Goal: Contribute content: Add original content to the website for others to see

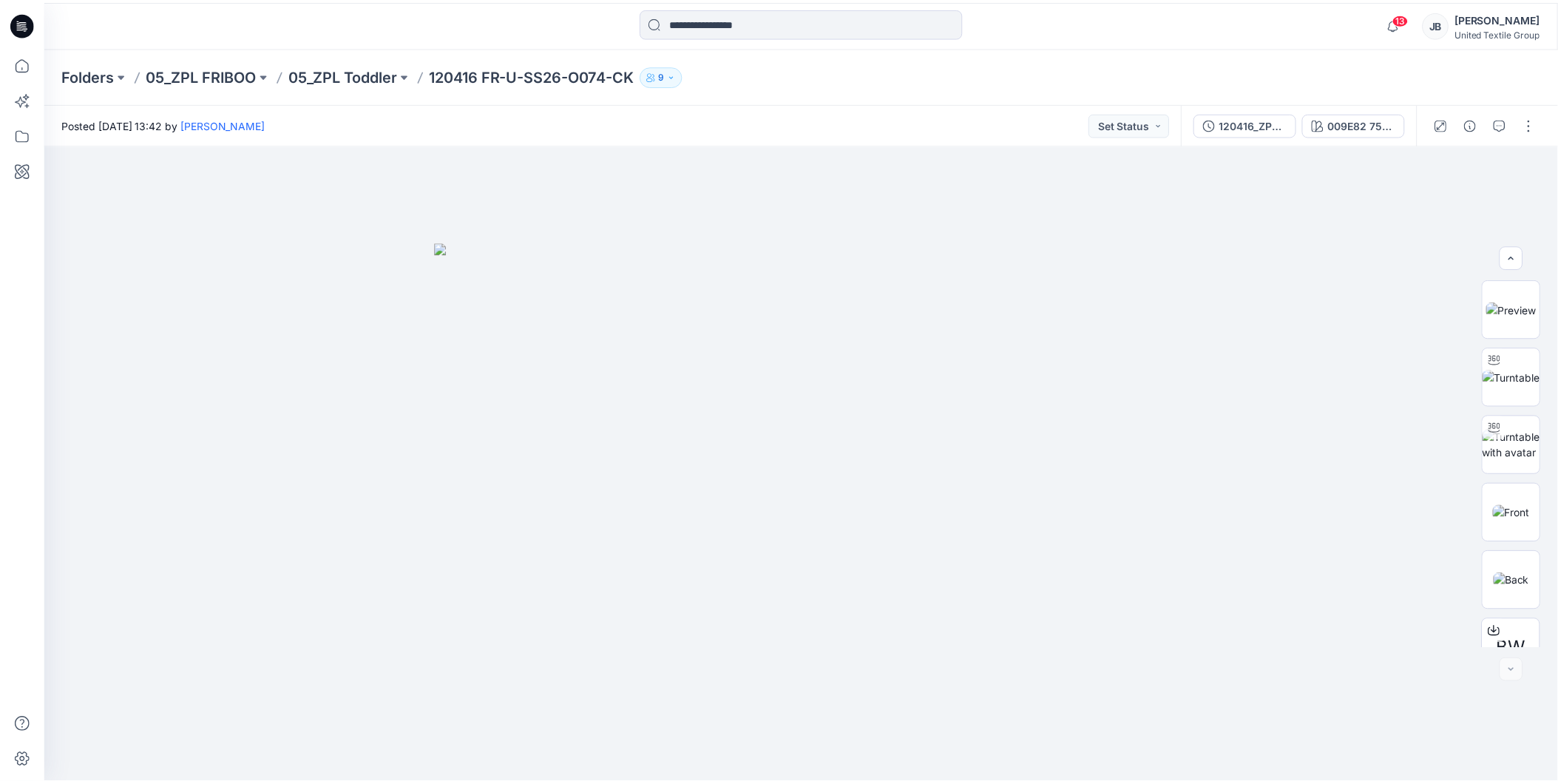
scroll to position [97, 0]
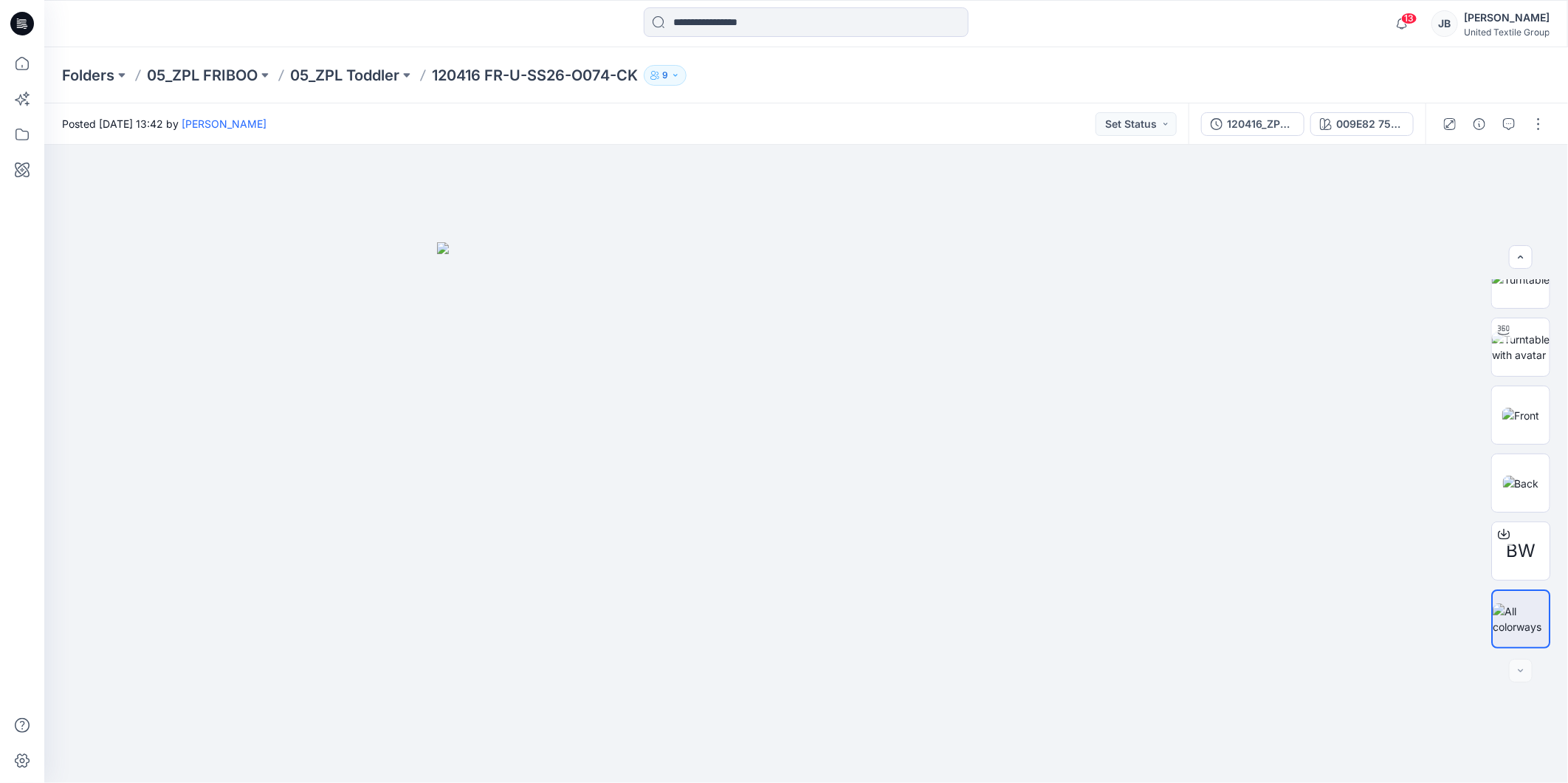
click at [22, 17] on icon at bounding box center [22, 23] width 24 height 24
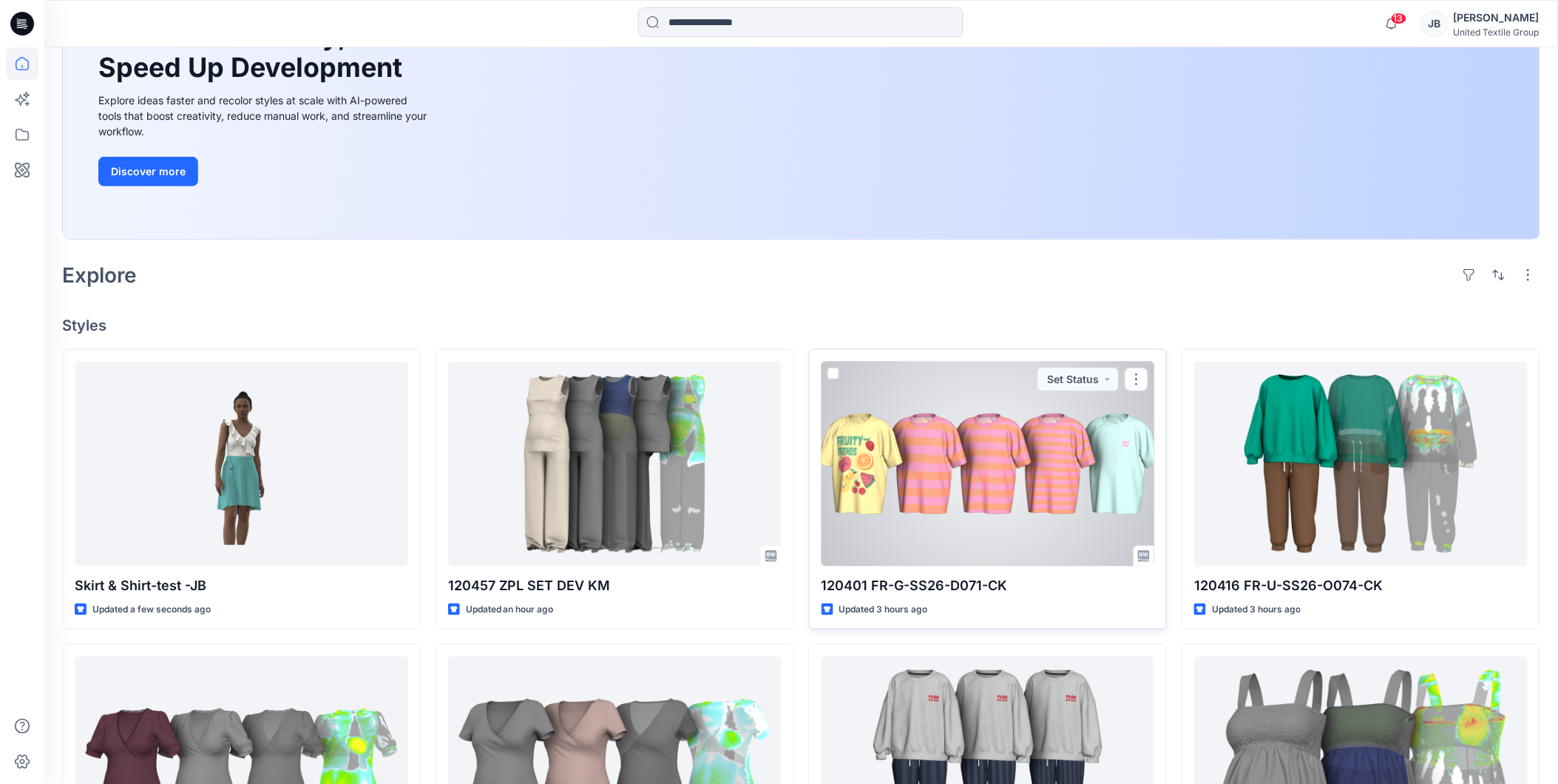
scroll to position [164, 0]
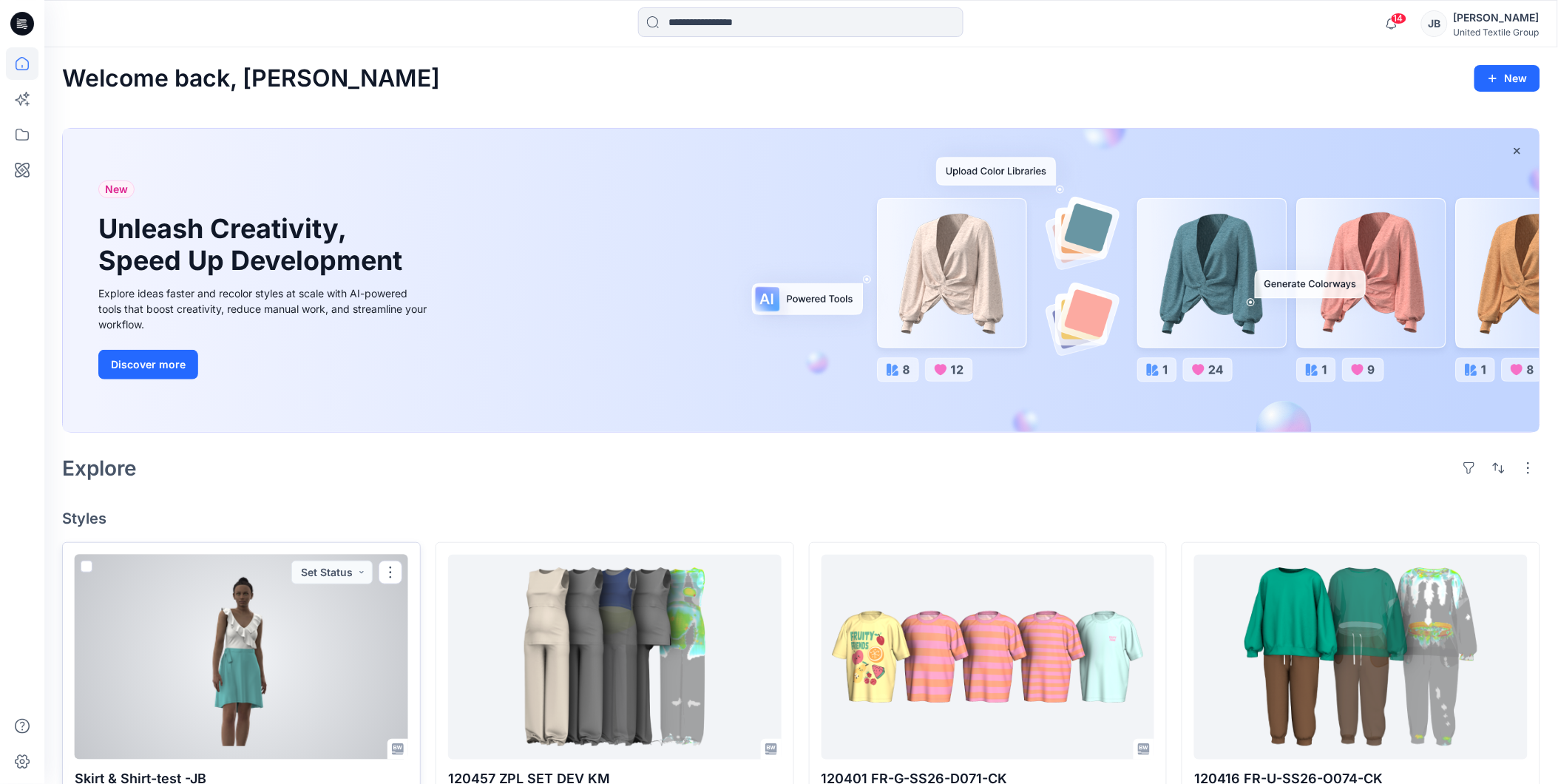
click at [281, 647] on div at bounding box center [241, 657] width 333 height 205
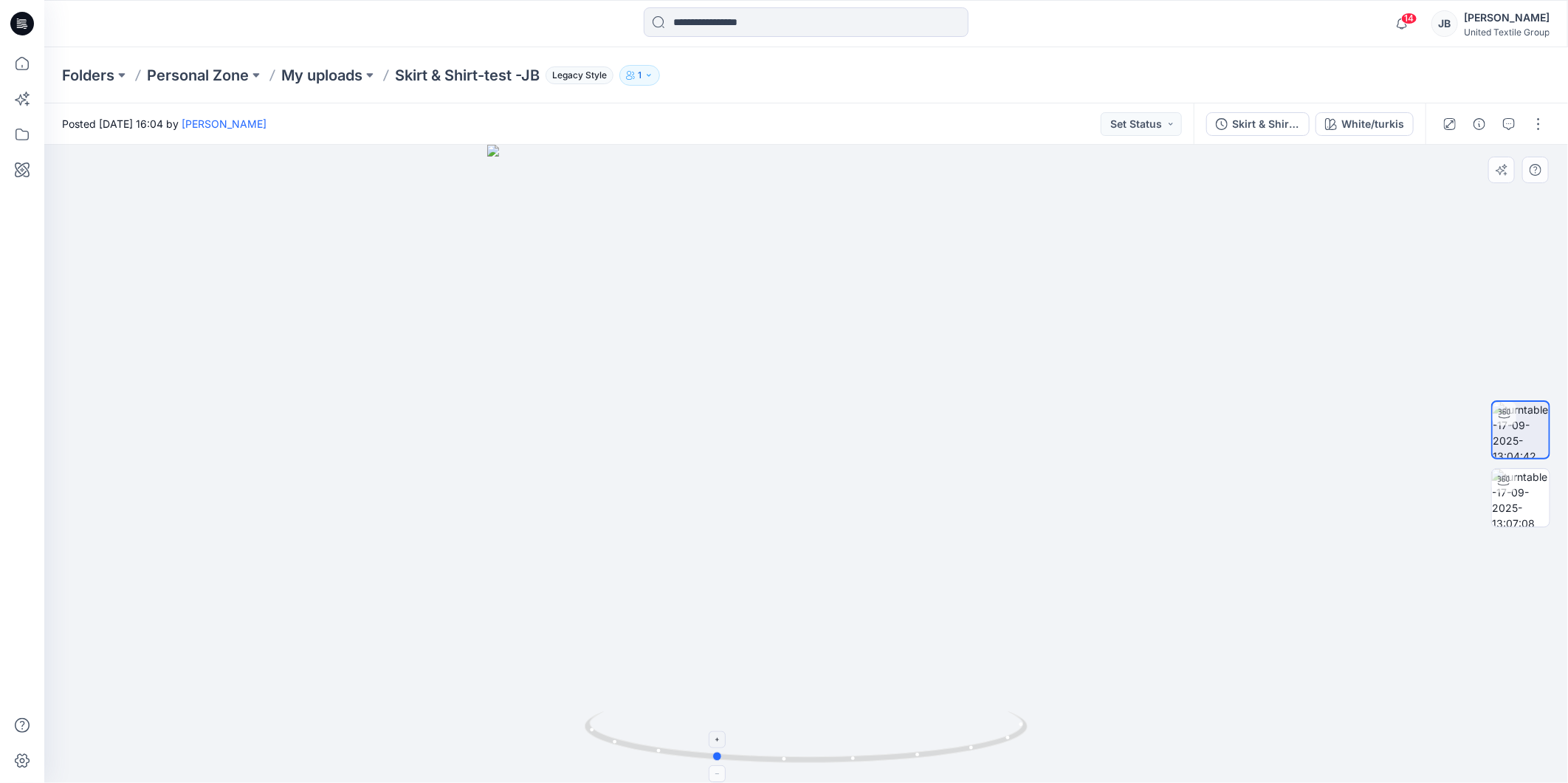
drag, startPoint x: 796, startPoint y: 761, endPoint x: 714, endPoint y: 749, distance: 82.9
click at [714, 749] on icon at bounding box center [808, 738] width 447 height 56
drag, startPoint x: 719, startPoint y: 757, endPoint x: 592, endPoint y: 731, distance: 129.6
click at [592, 731] on circle at bounding box center [595, 733] width 9 height 9
drag, startPoint x: 594, startPoint y: 734, endPoint x: 560, endPoint y: 719, distance: 37.2
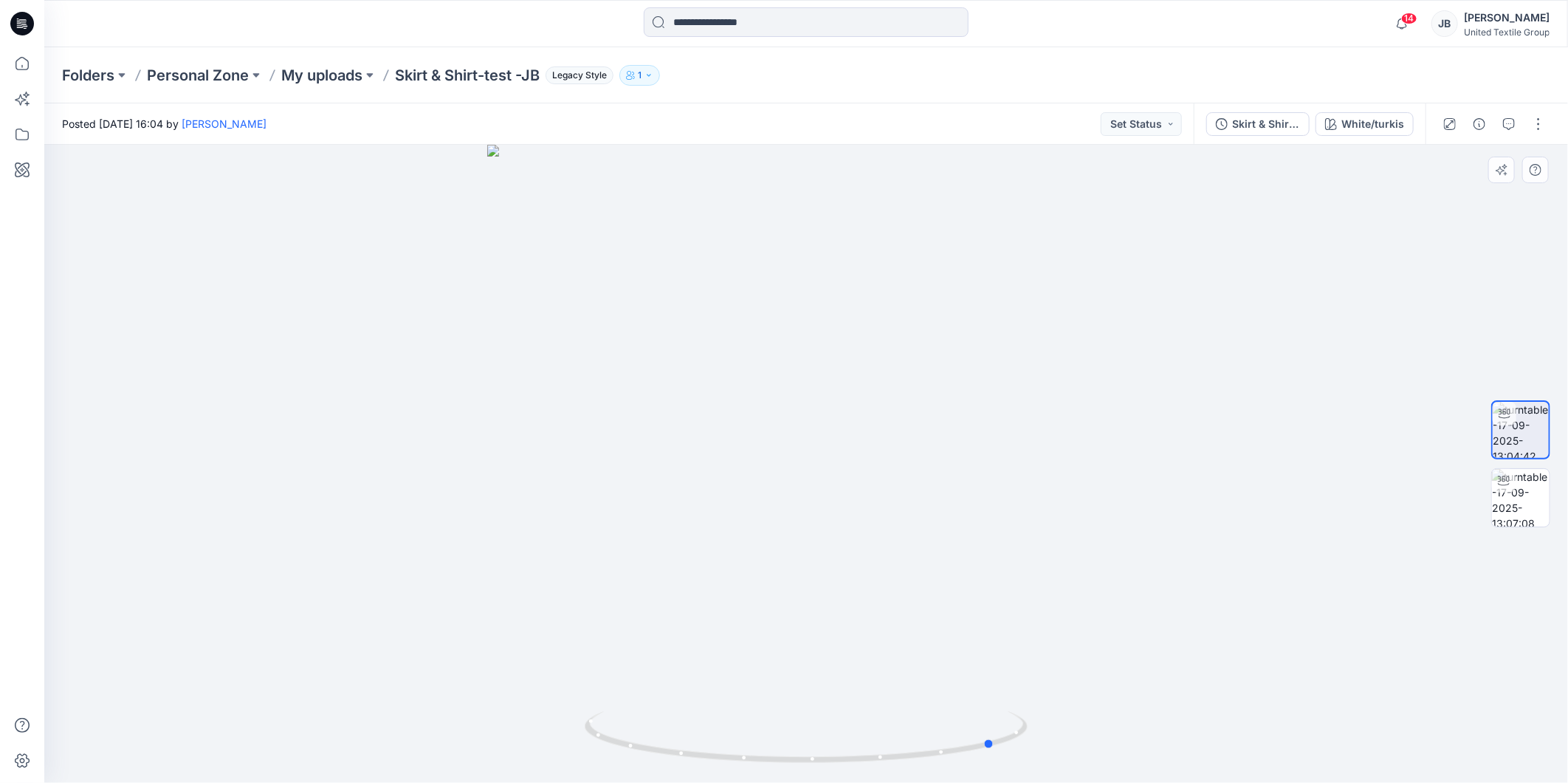
click at [560, 719] on div at bounding box center [806, 463] width 1524 height 638
click at [1542, 124] on button "button" at bounding box center [1539, 124] width 24 height 24
click at [1457, 151] on button "Edit" at bounding box center [1477, 157] width 136 height 27
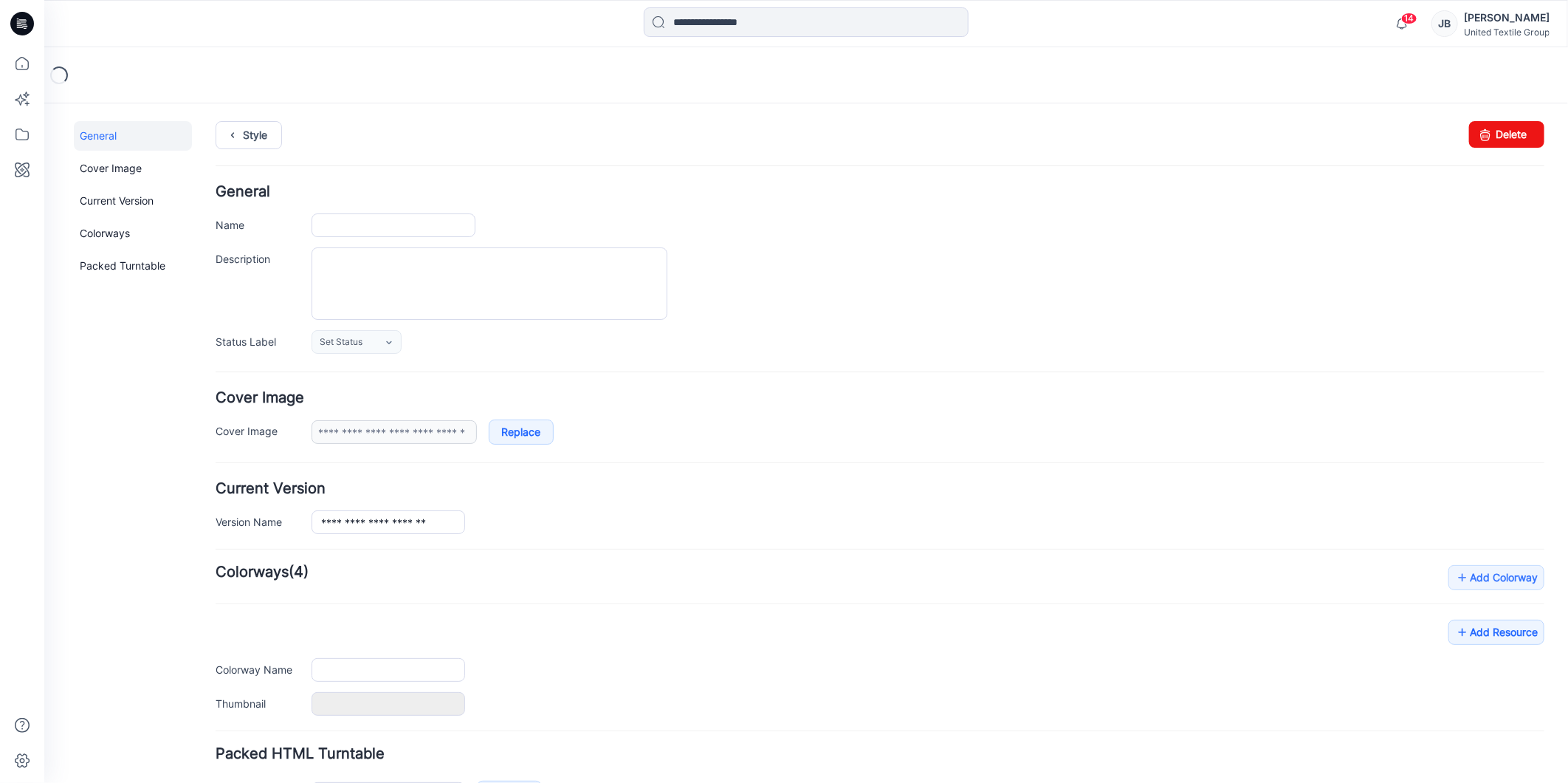
type input "**********"
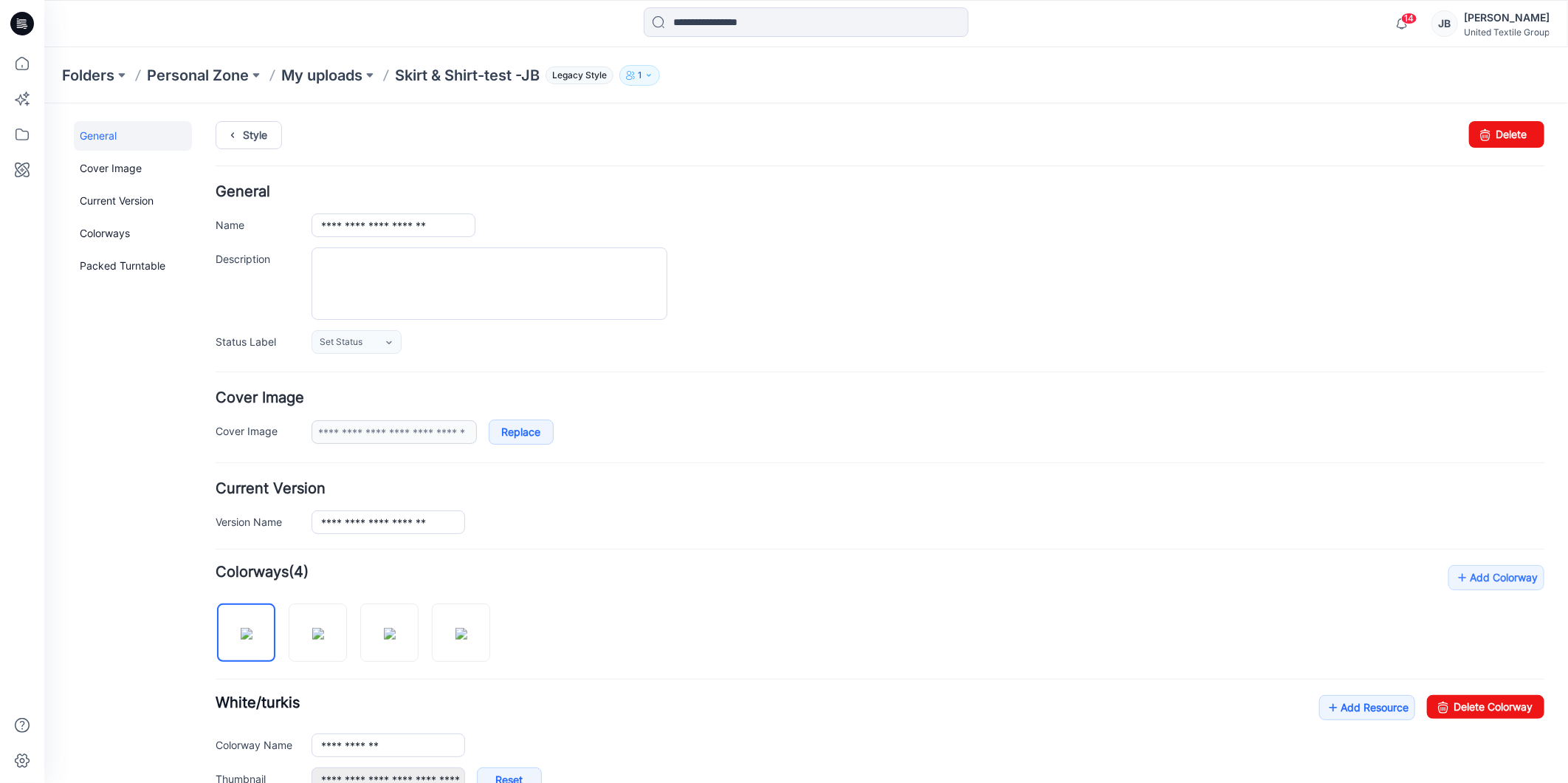
scroll to position [305, 0]
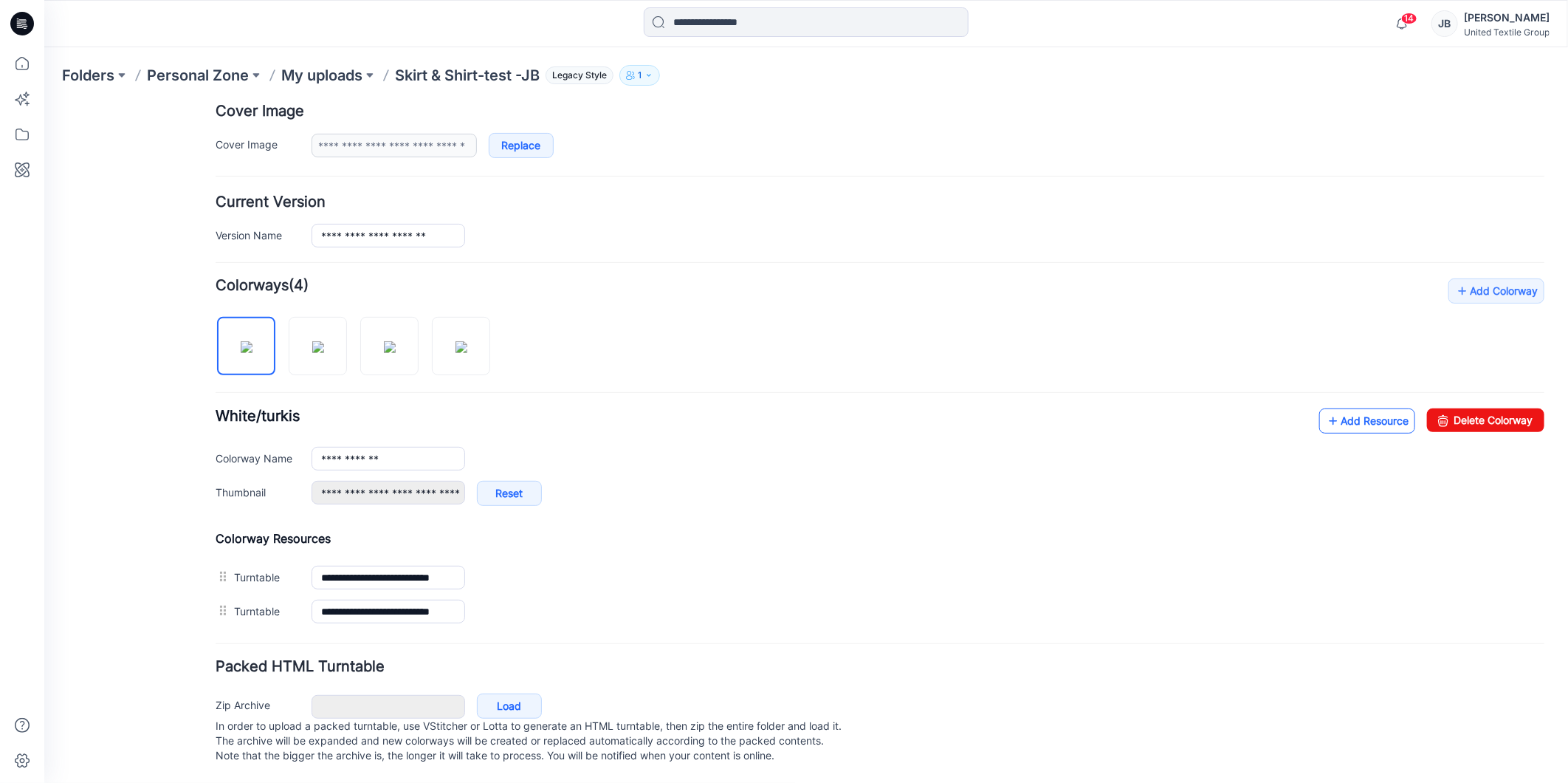
click at [1325, 409] on icon at bounding box center [1332, 420] width 15 height 24
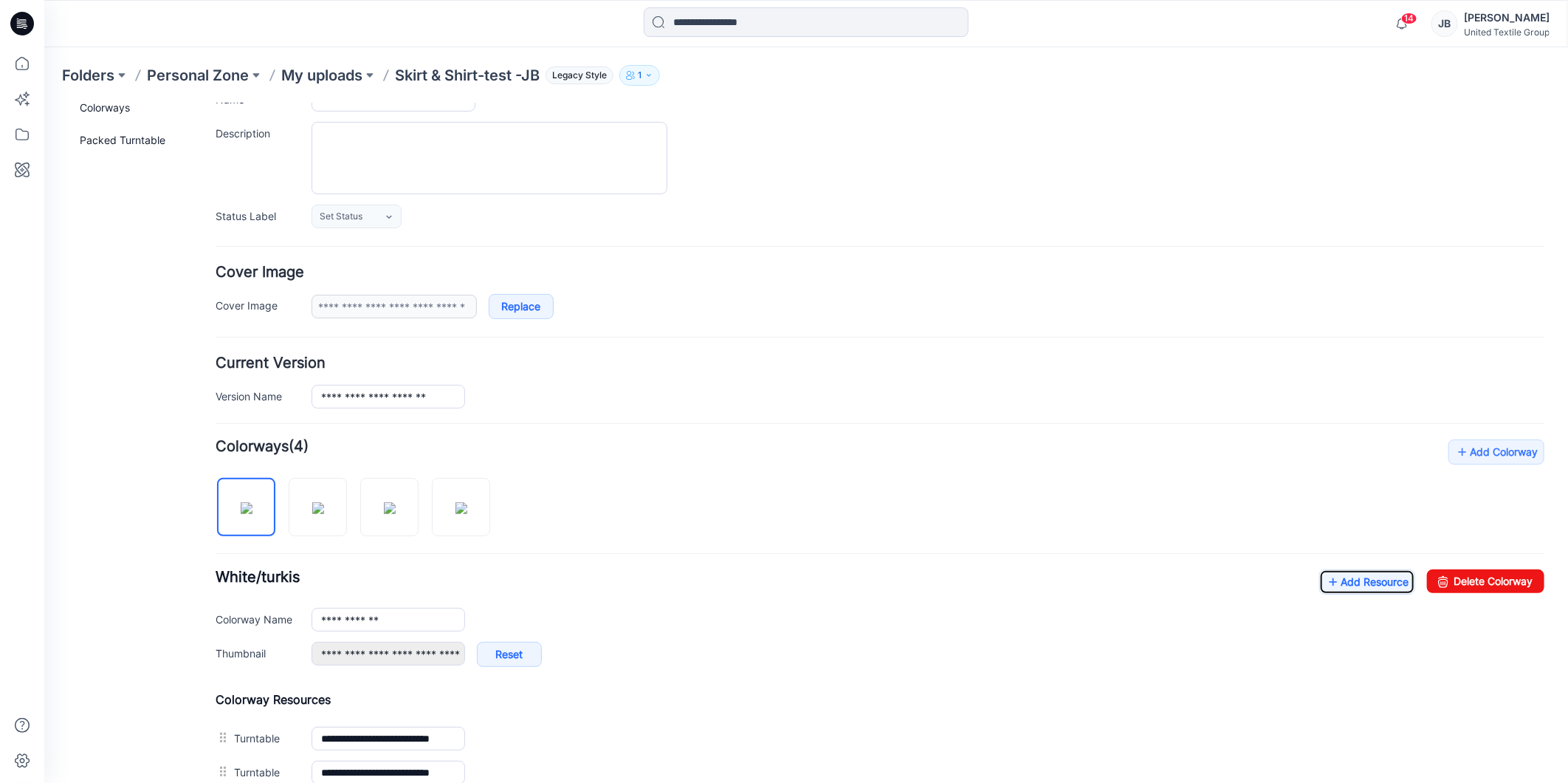
scroll to position [0, 0]
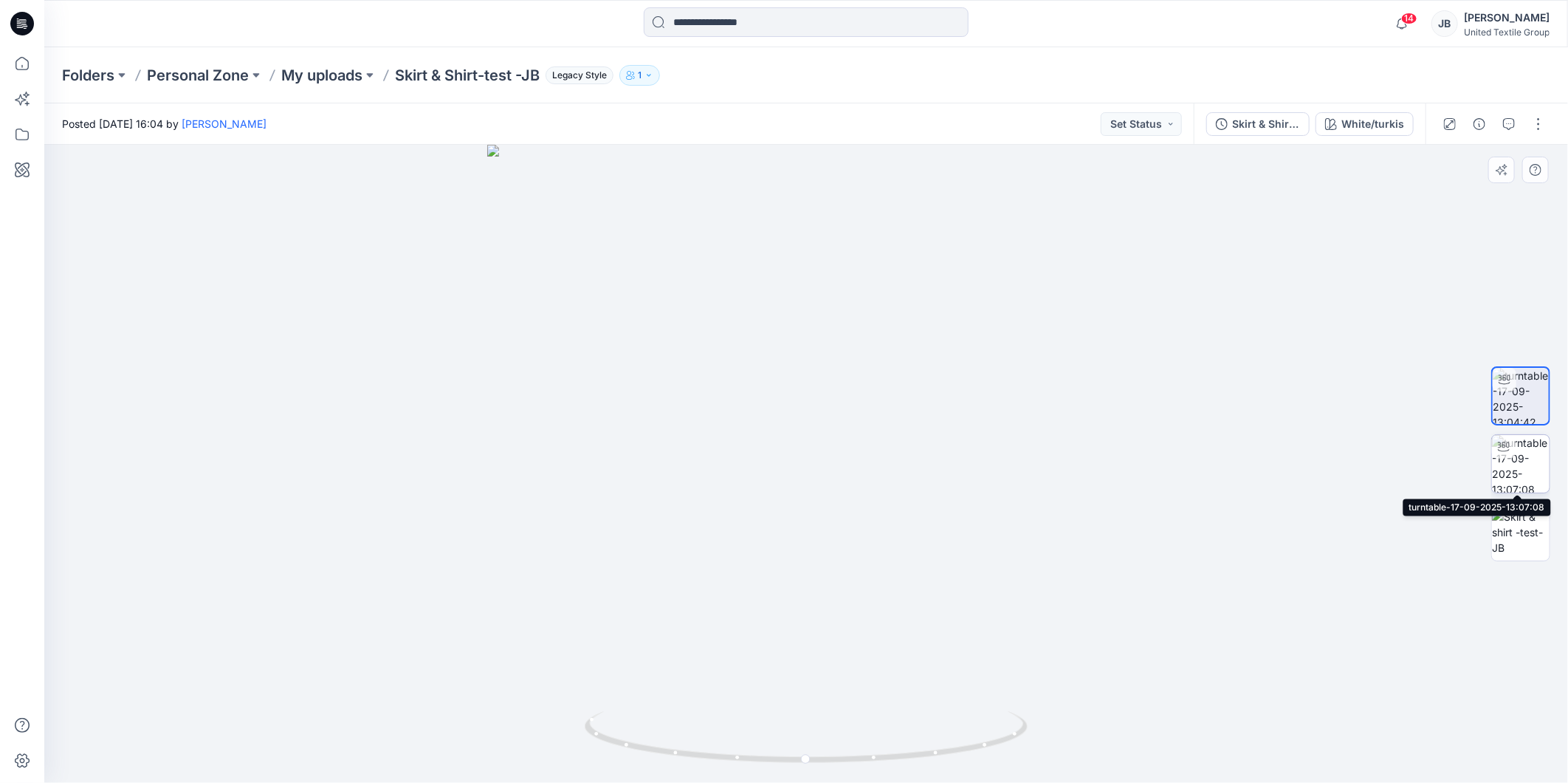
click at [1516, 475] on img at bounding box center [1520, 463] width 57 height 57
drag, startPoint x: 803, startPoint y: 764, endPoint x: 861, endPoint y: 764, distance: 58.0
click at [861, 764] on icon at bounding box center [808, 738] width 447 height 56
click at [26, 20] on icon at bounding box center [22, 23] width 24 height 24
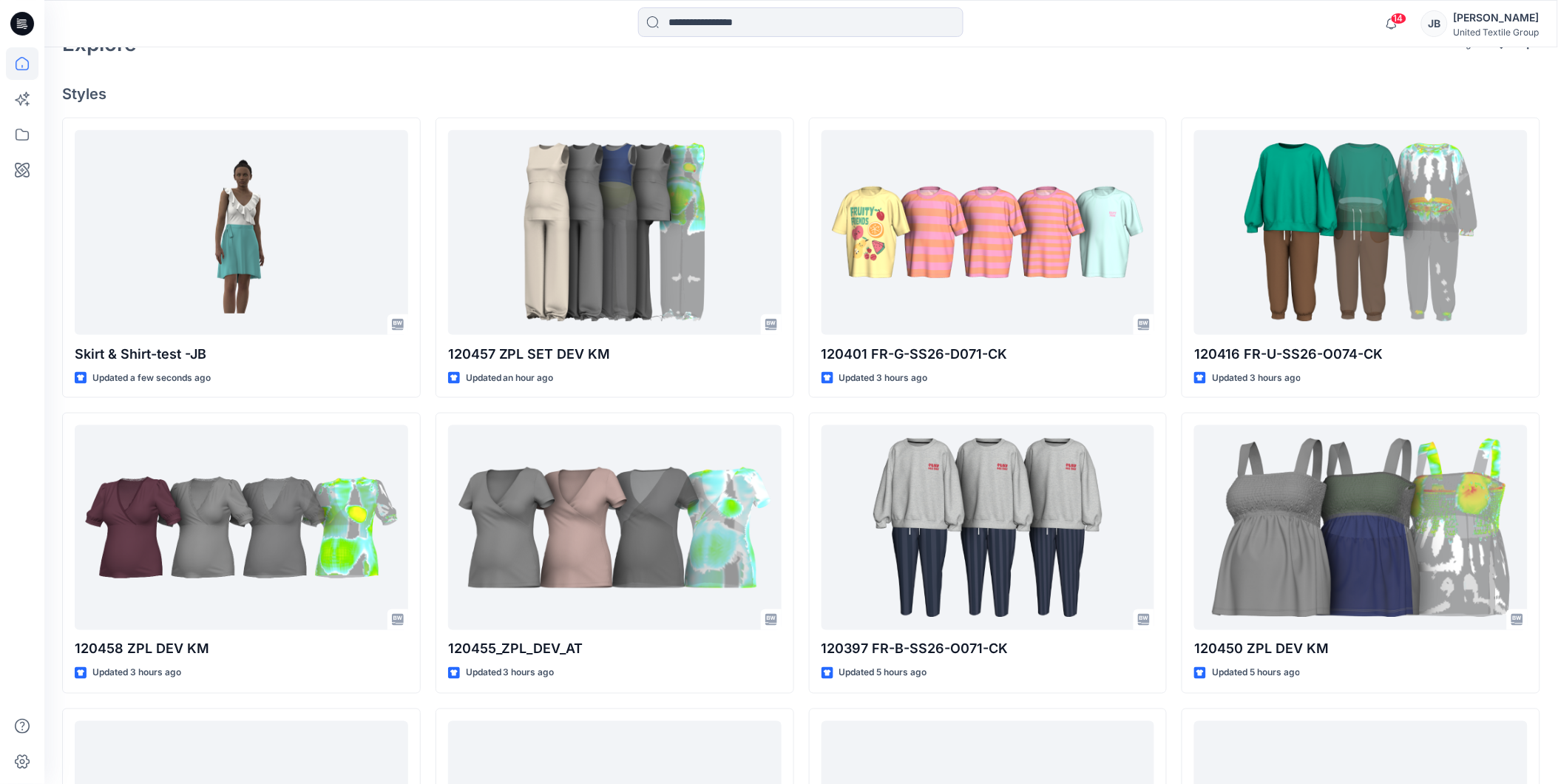
scroll to position [492, 0]
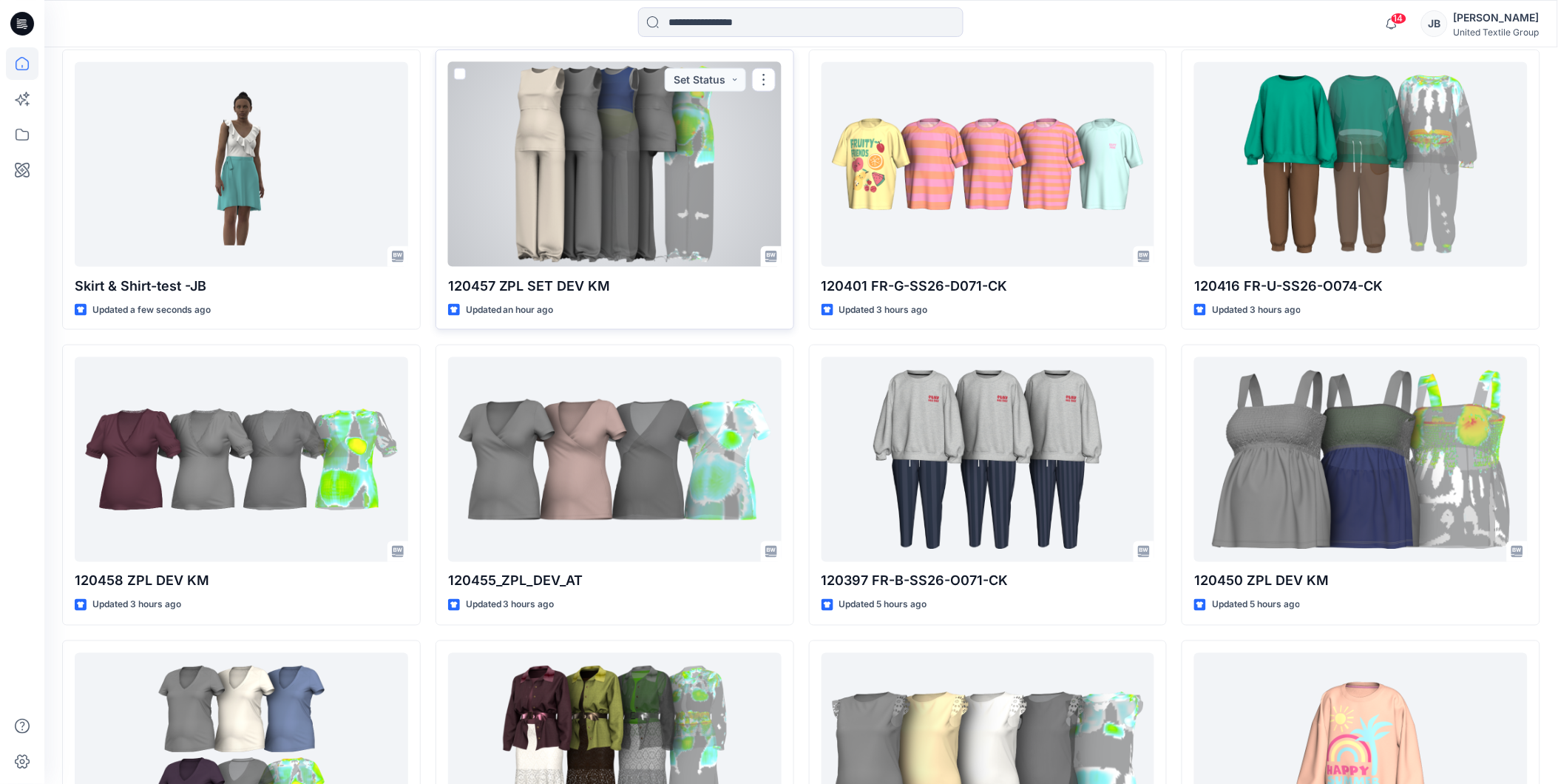
click at [553, 152] on div at bounding box center [615, 164] width 333 height 205
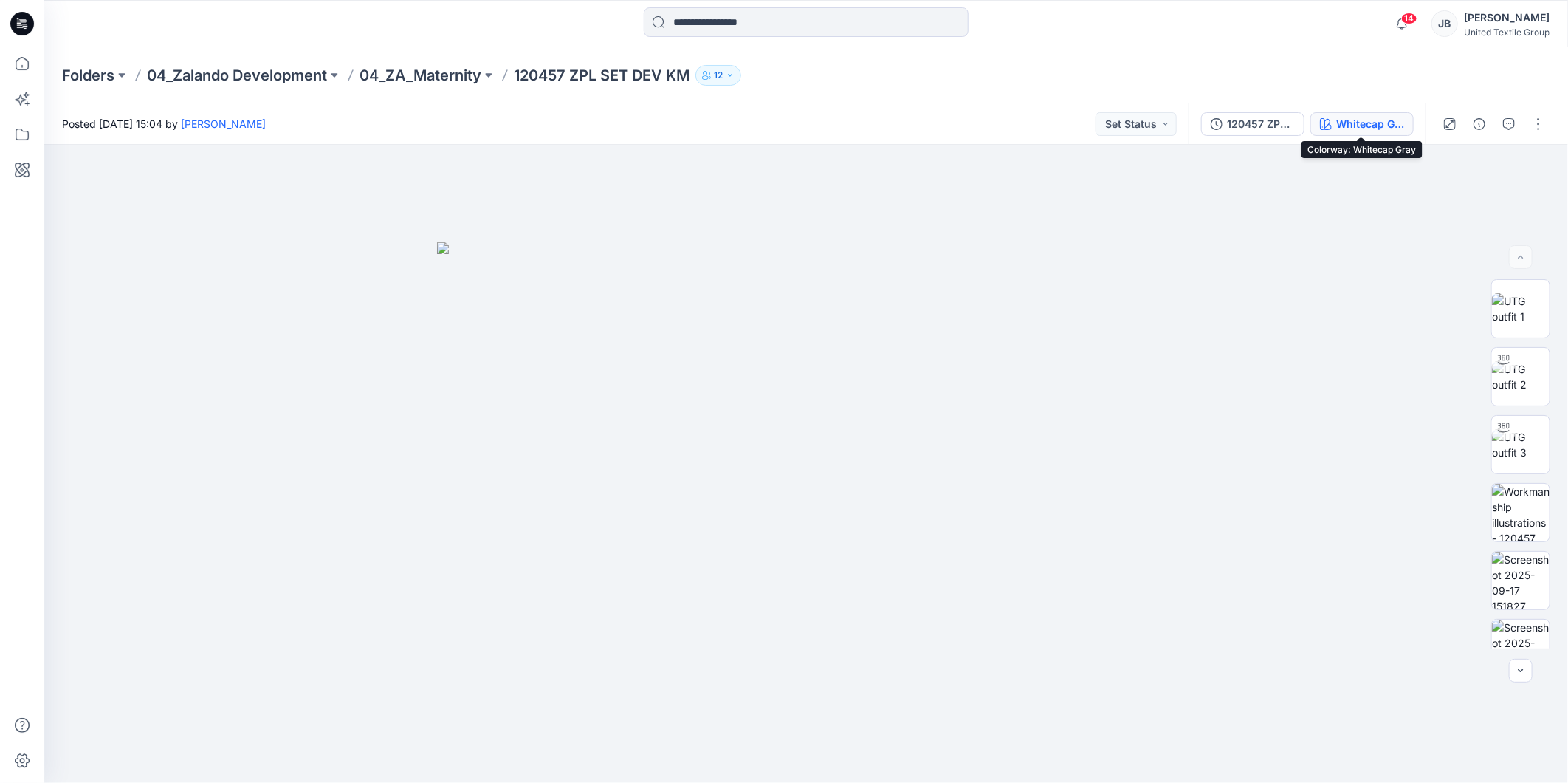
click at [1355, 123] on div "Whitecap Gray" at bounding box center [1370, 124] width 68 height 16
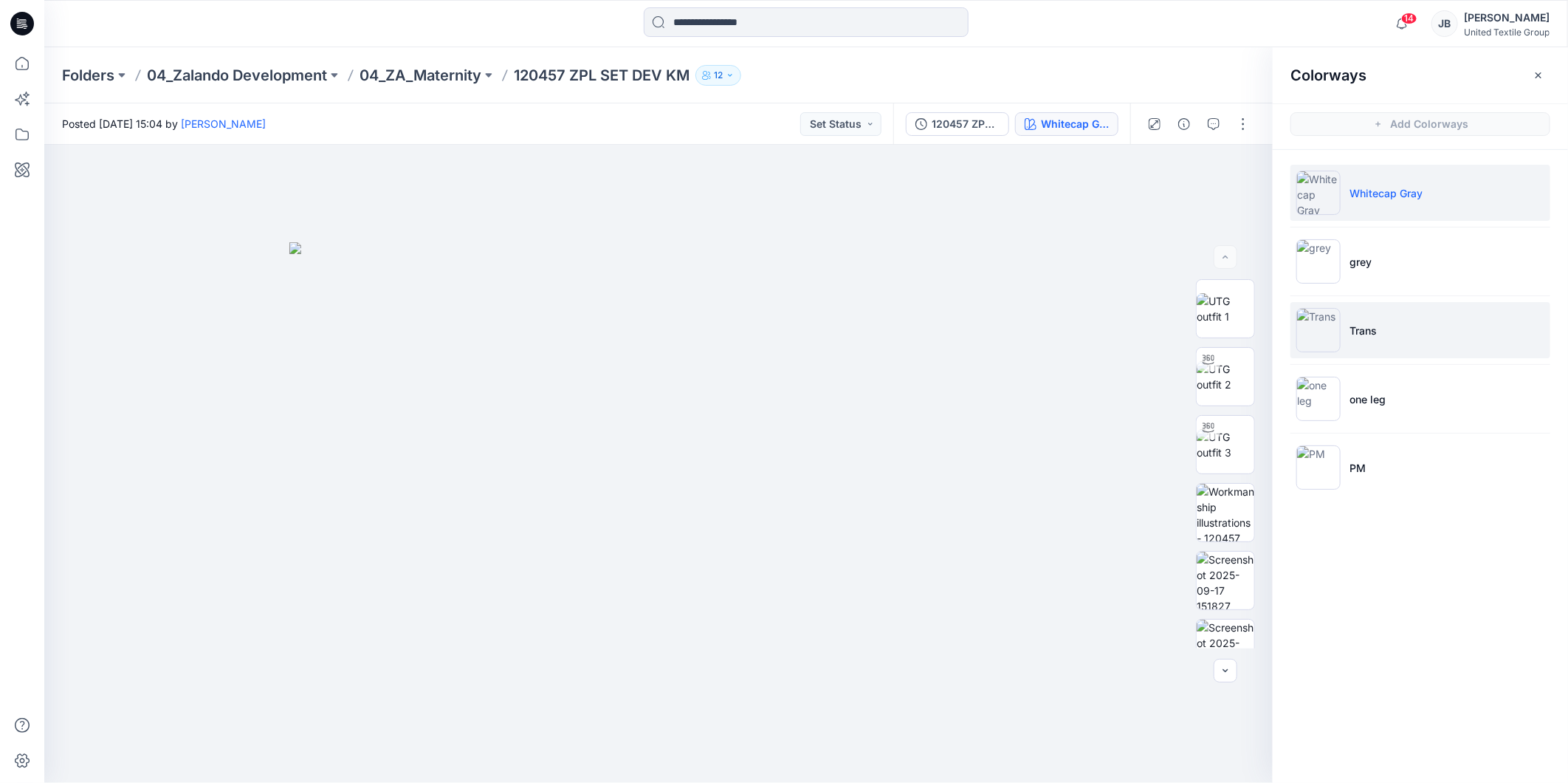
click at [1316, 328] on img at bounding box center [1319, 330] width 44 height 44
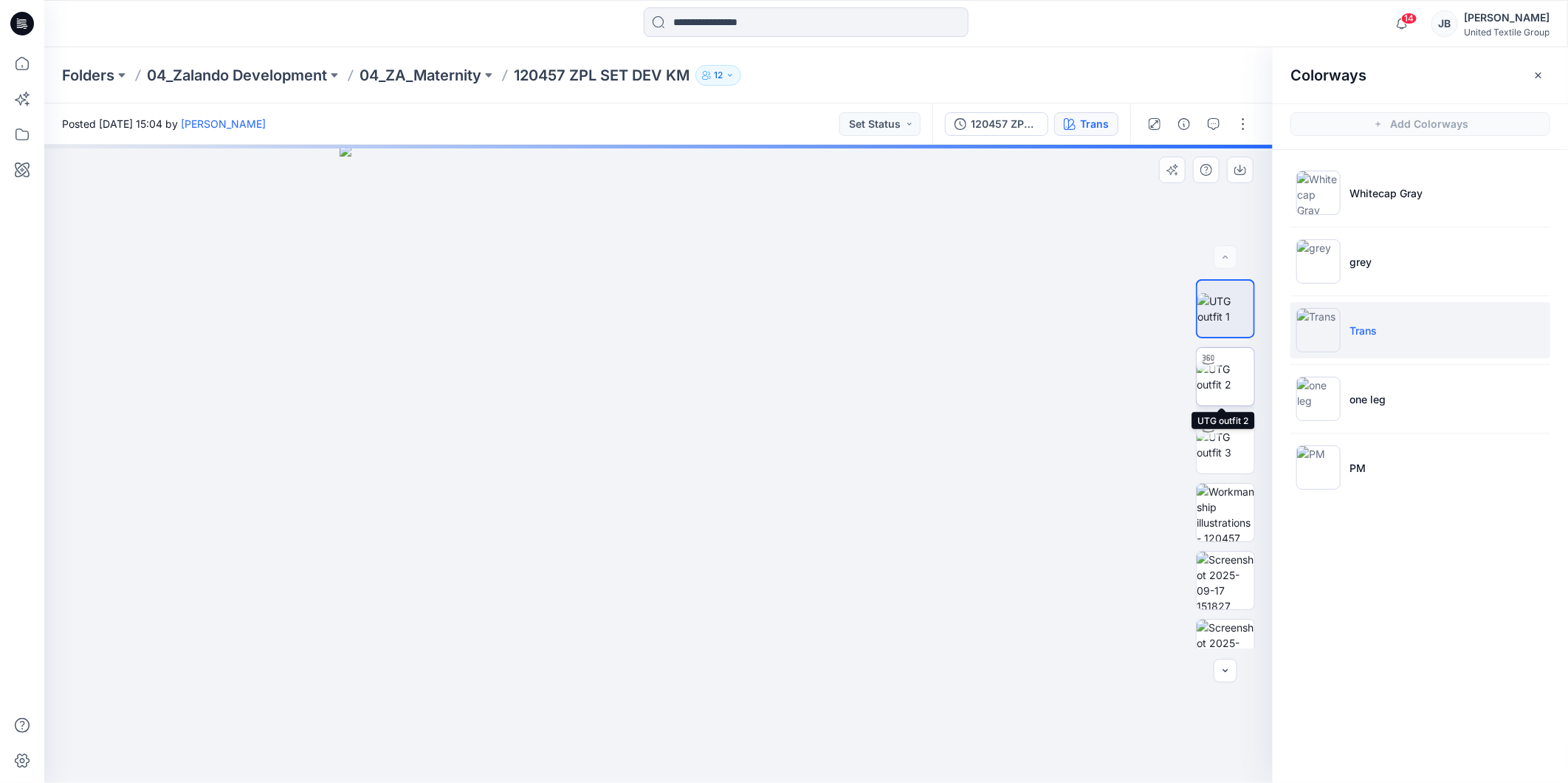
click at [1225, 367] on img at bounding box center [1225, 376] width 57 height 31
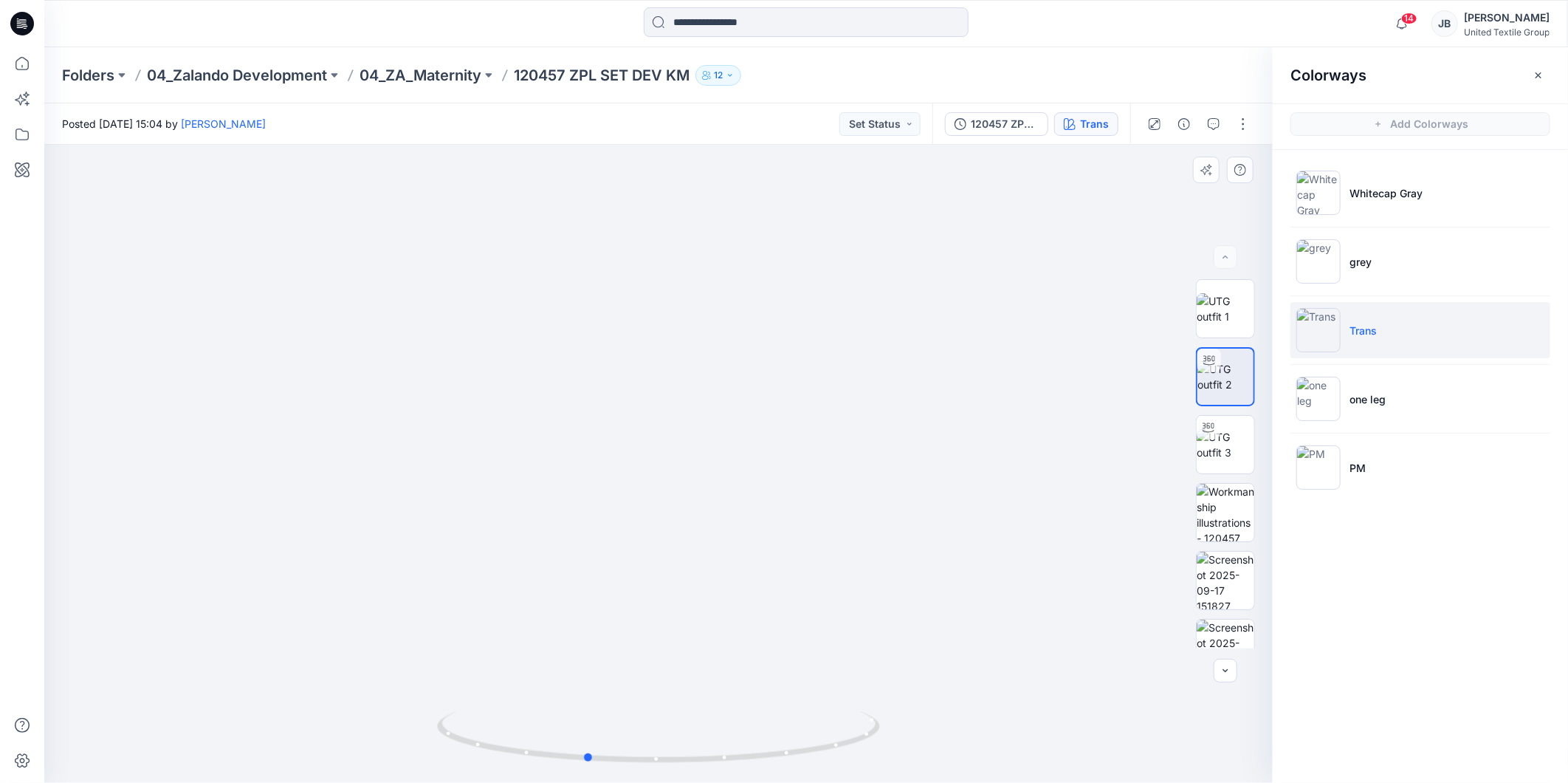
drag, startPoint x: 661, startPoint y: 765, endPoint x: 589, endPoint y: 704, distance: 94.4
click at [589, 704] on div at bounding box center [659, 463] width 1229 height 638
click at [1324, 192] on img at bounding box center [1319, 192] width 44 height 44
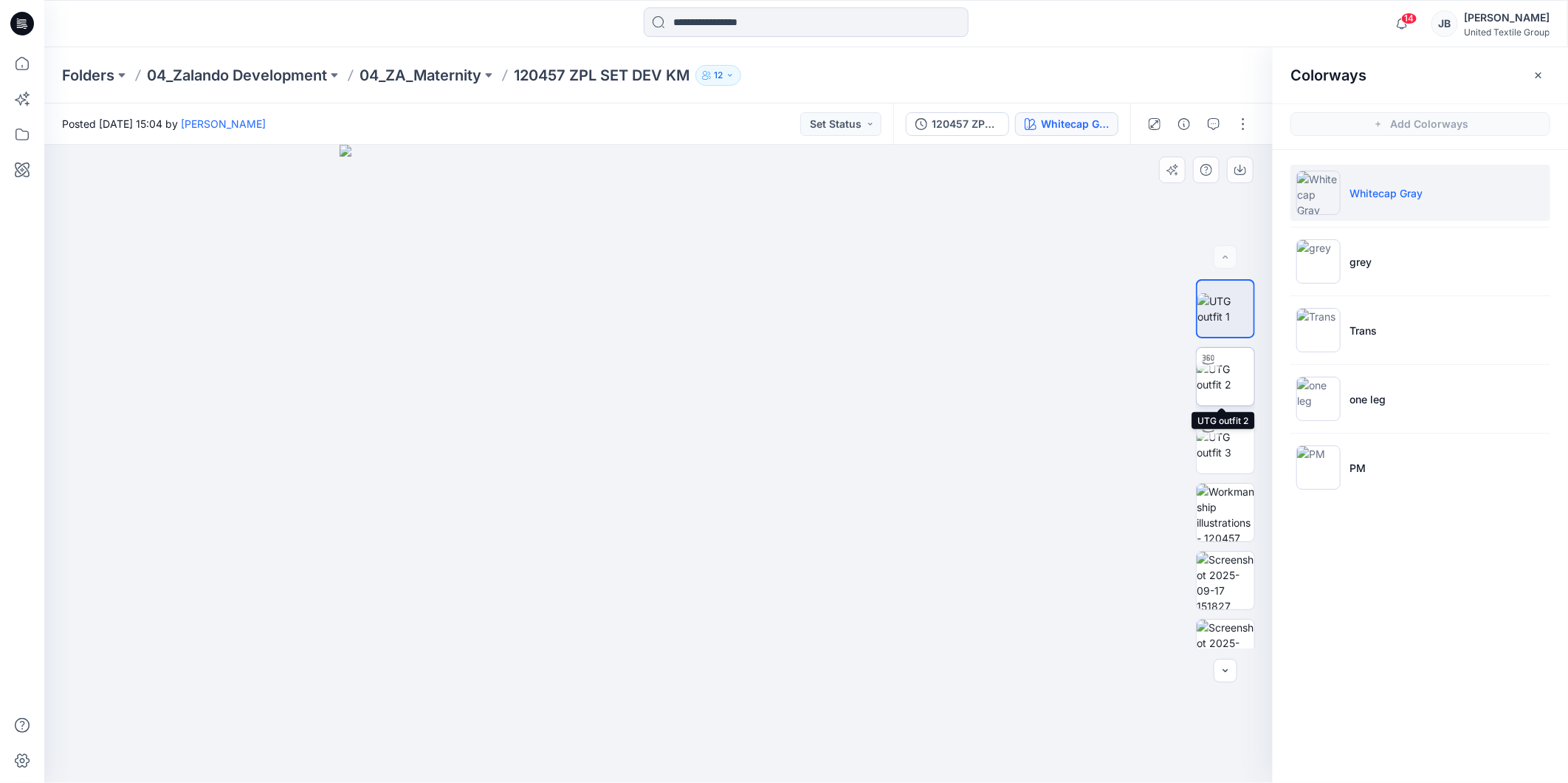
click at [1207, 377] on img at bounding box center [1225, 376] width 57 height 31
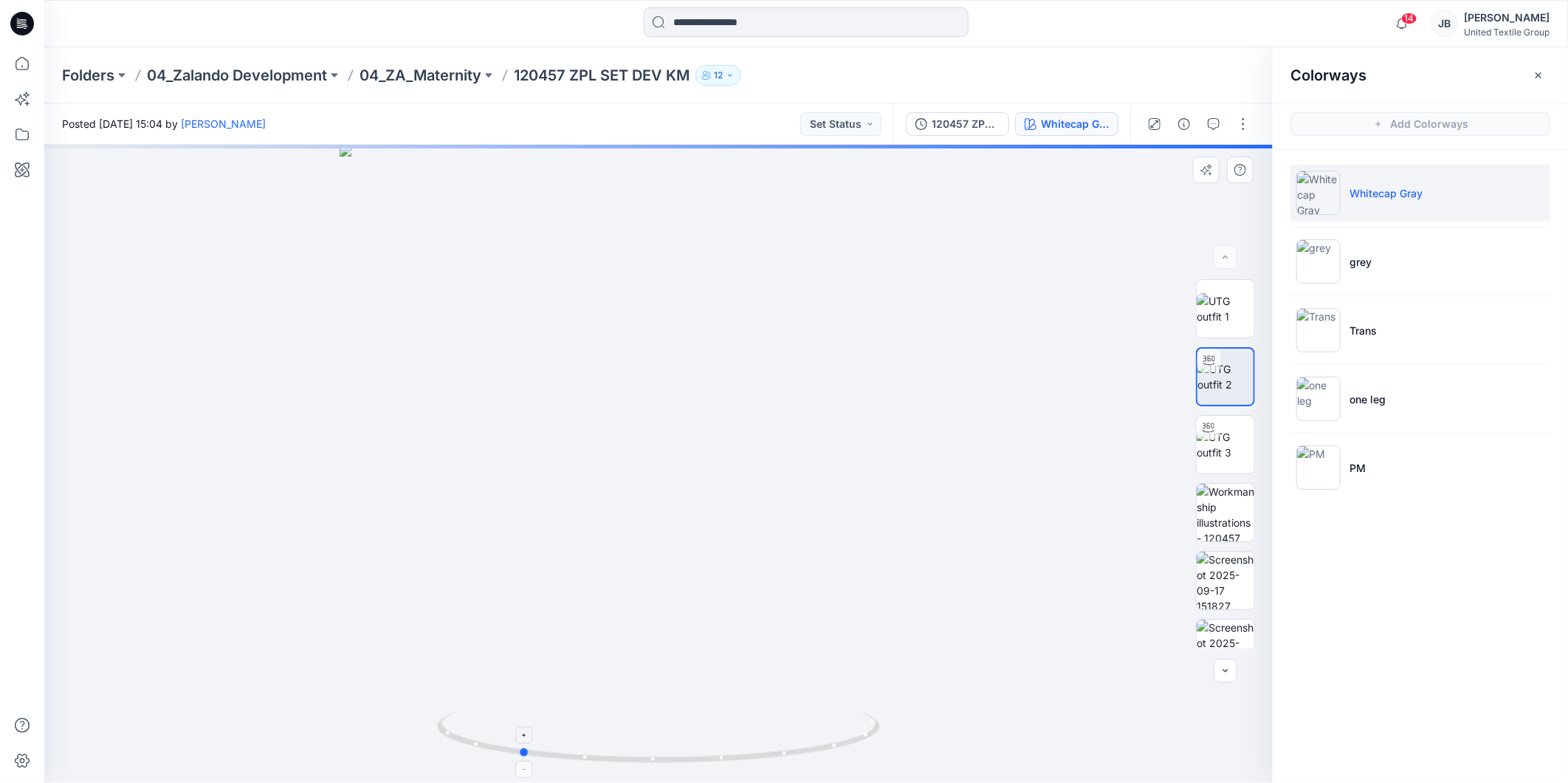
drag, startPoint x: 658, startPoint y: 764, endPoint x: 519, endPoint y: 759, distance: 139.1
click at [519, 759] on icon at bounding box center [660, 738] width 447 height 56
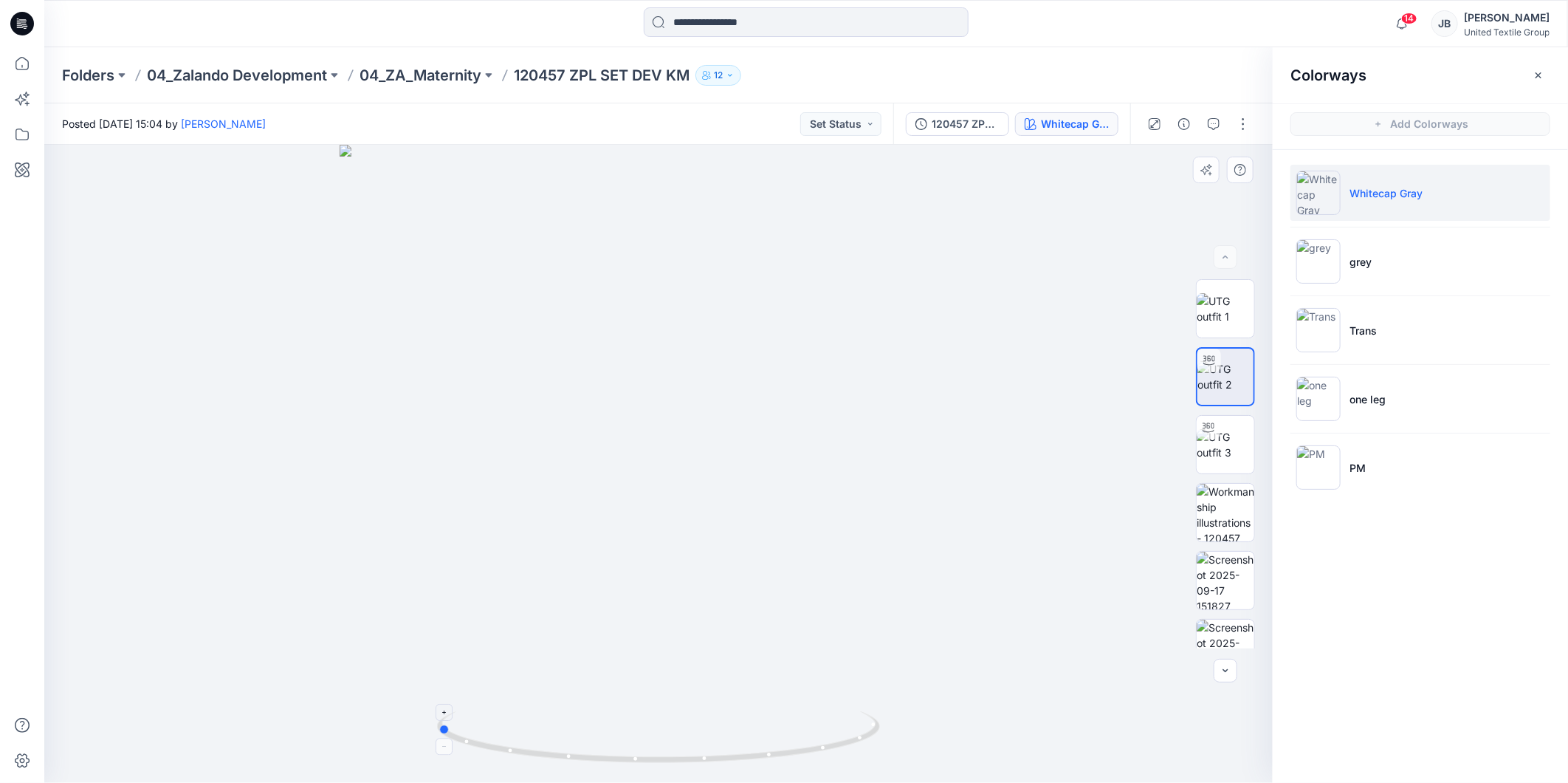
drag, startPoint x: 524, startPoint y: 756, endPoint x: 441, endPoint y: 734, distance: 85.9
click at [441, 734] on icon at bounding box center [660, 738] width 447 height 56
click at [18, 24] on icon at bounding box center [22, 23] width 24 height 24
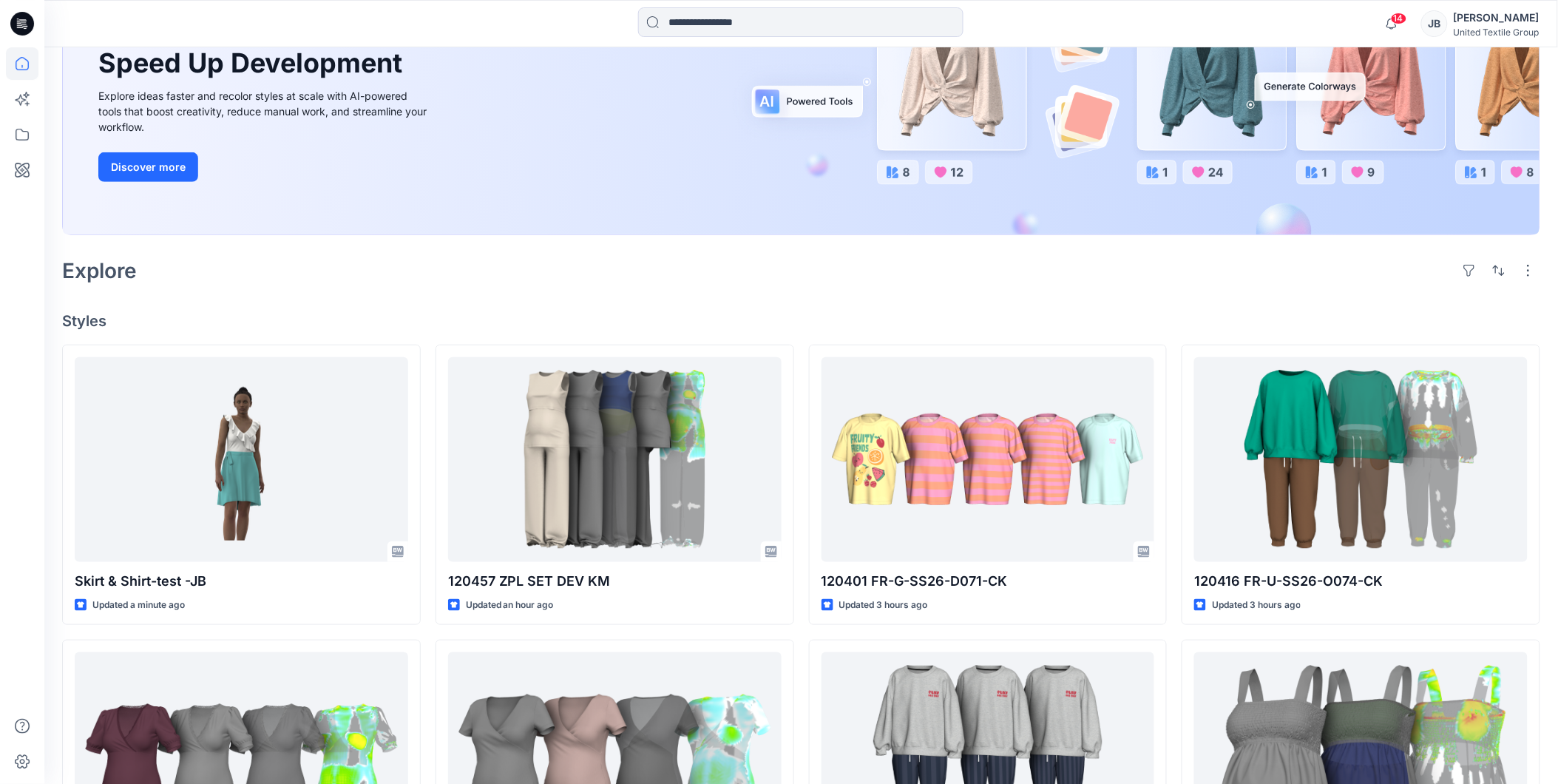
scroll to position [492, 0]
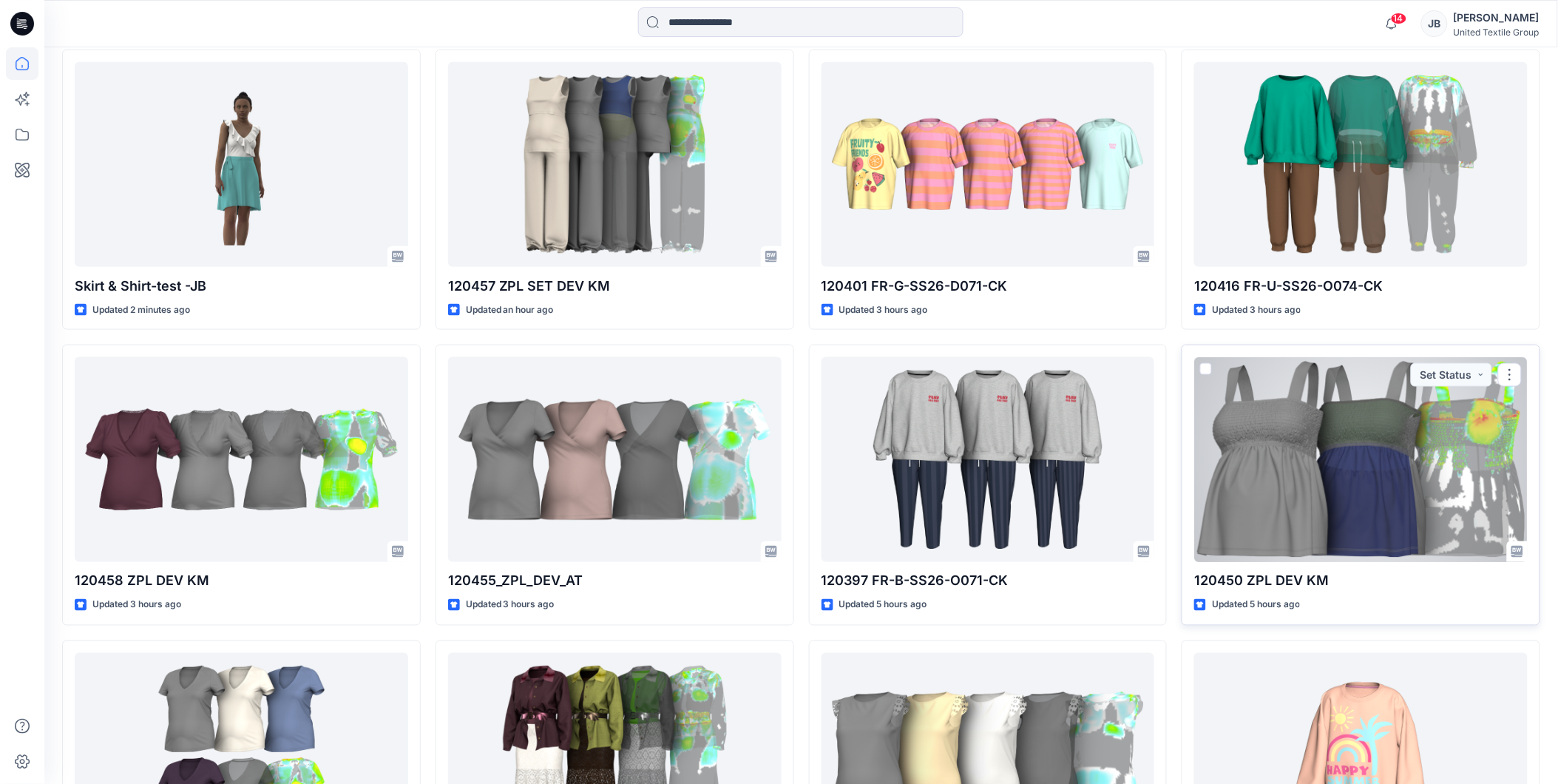
click at [1371, 605] on div "Updated 5 hours ago" at bounding box center [1361, 605] width 333 height 16
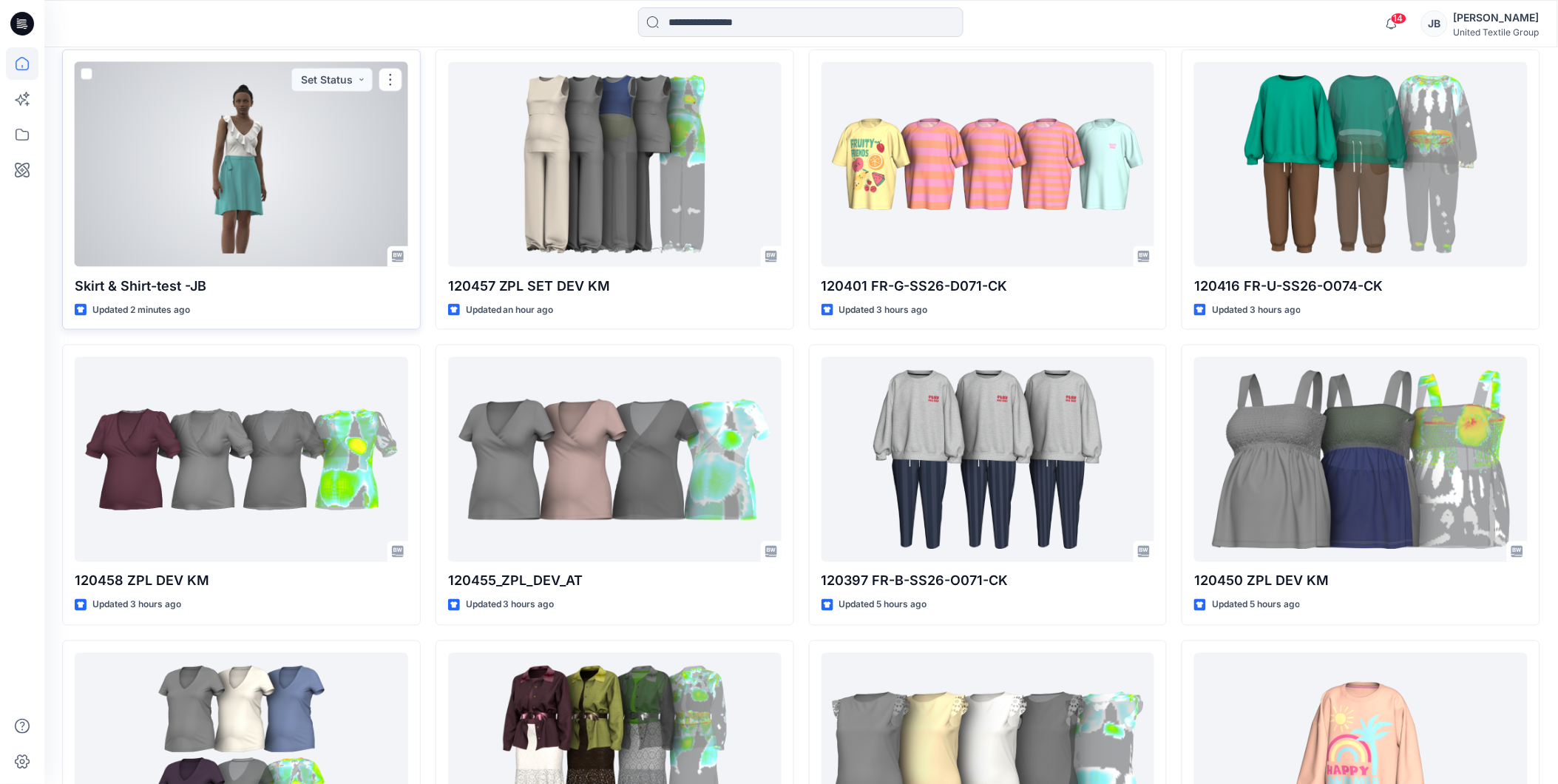
click at [244, 175] on div at bounding box center [241, 164] width 333 height 205
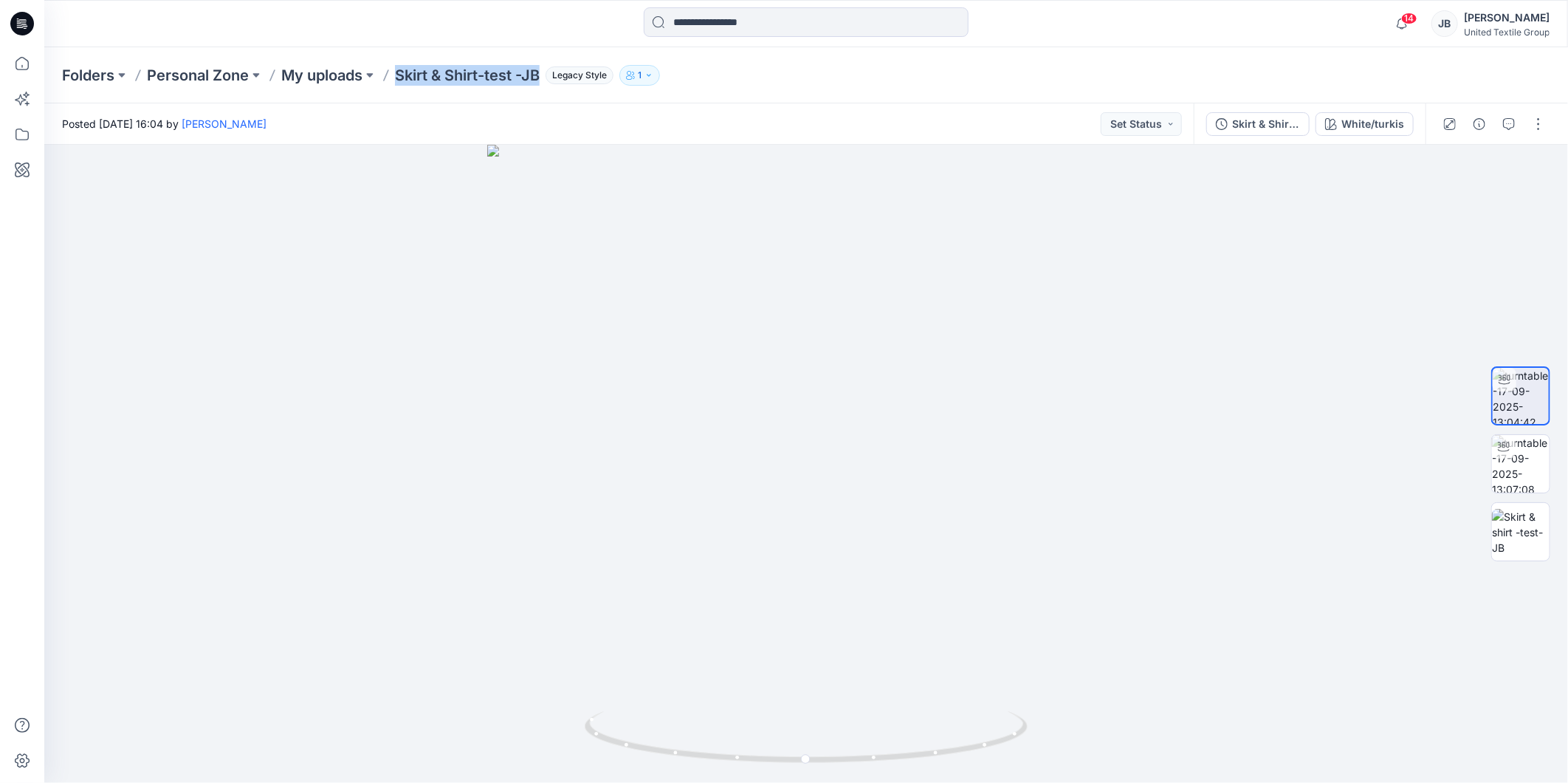
drag, startPoint x: 544, startPoint y: 75, endPoint x: 396, endPoint y: 74, distance: 148.0
click at [396, 74] on div "Folders Personal Zone My uploads Skirt & Shirt-test -JB Legacy Style 1" at bounding box center [749, 75] width 1374 height 20
copy p "Skirt & Shirt-test -JB"
click at [471, 70] on p "Skirt & Shirt-test -JB" at bounding box center [467, 75] width 145 height 20
drag, startPoint x: 399, startPoint y: 77, endPoint x: 542, endPoint y: 74, distance: 143.0
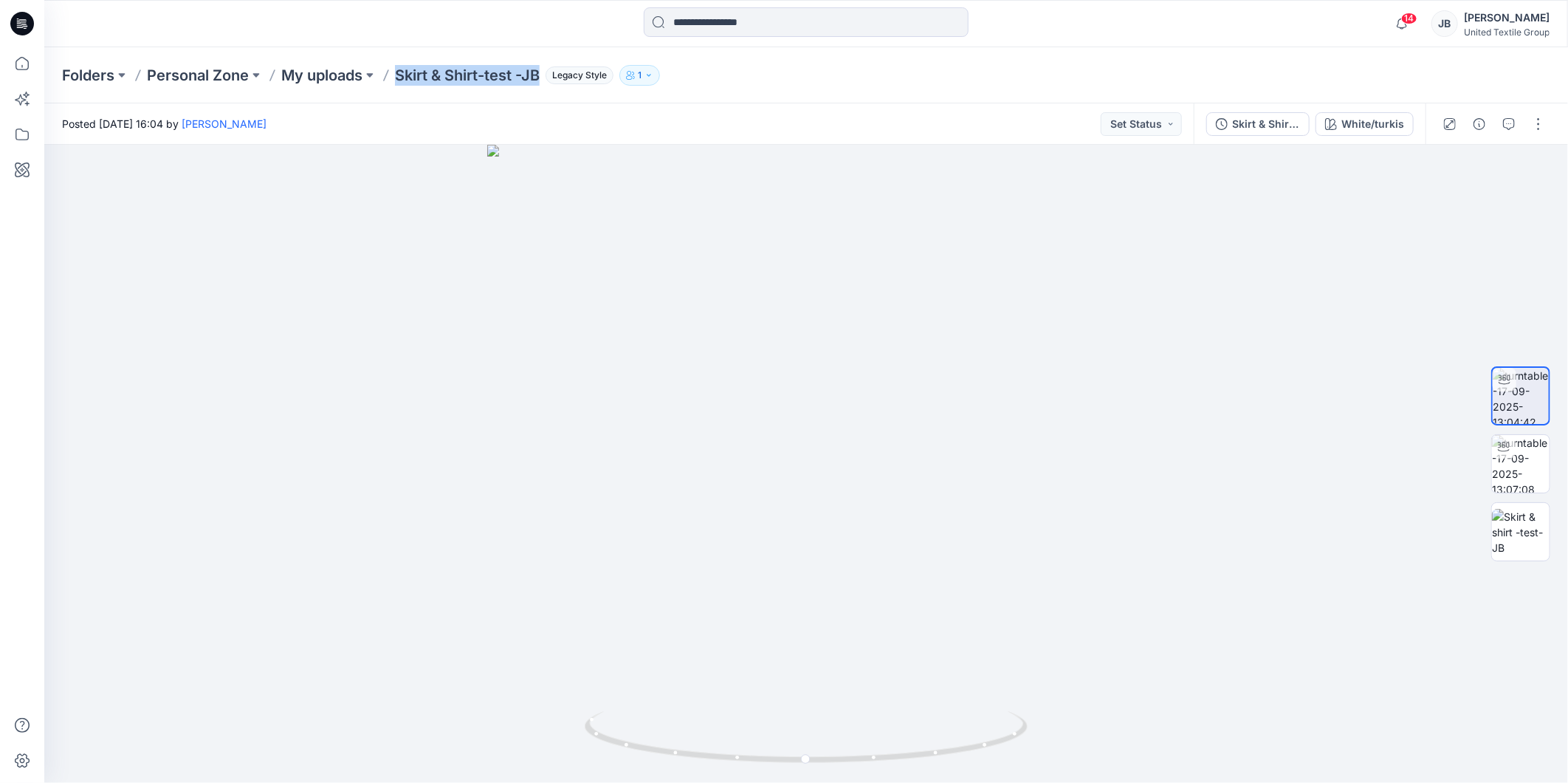
click at [539, 74] on p "Skirt & Shirt-test -JB" at bounding box center [467, 75] width 145 height 20
copy p "Skirt & Shirt-test -JB"
